Goal: Task Accomplishment & Management: Manage account settings

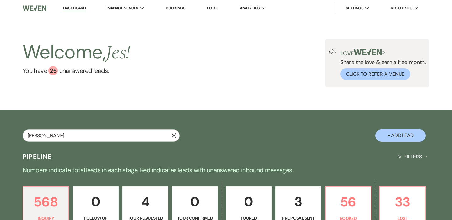
type input "[PERSON_NAME]"
select select "8"
select select "10"
select select "8"
select select "4"
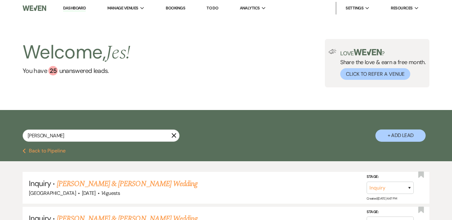
type input "[PERSON_NAME]"
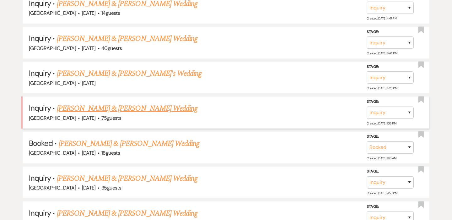
scroll to position [229, 0]
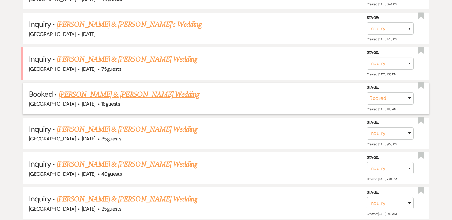
click at [138, 93] on link "[PERSON_NAME] & [PERSON_NAME] Wedding" at bounding box center [129, 94] width 141 height 11
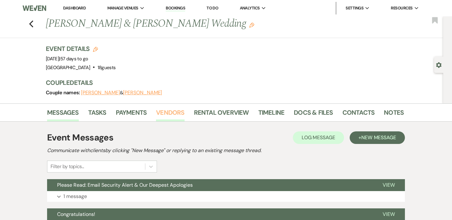
click at [177, 116] on link "Vendors" at bounding box center [170, 114] width 28 height 14
